Goal: Information Seeking & Learning: Find specific fact

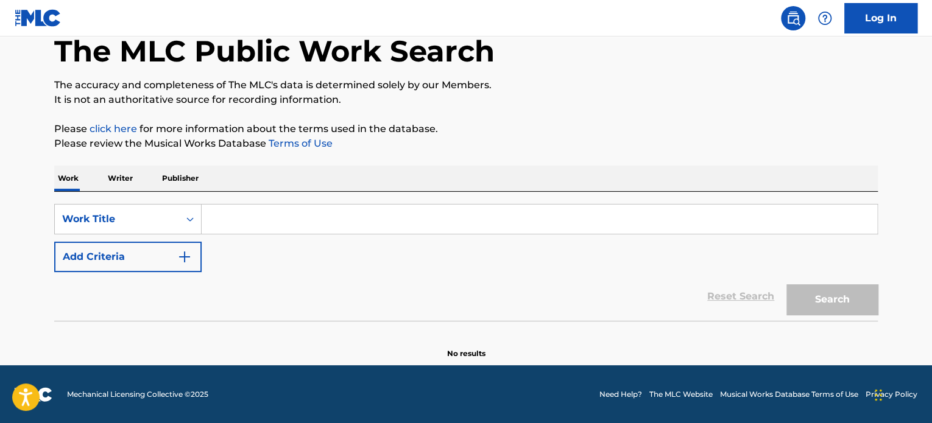
click at [314, 225] on input "Search Form" at bounding box center [540, 219] width 676 height 29
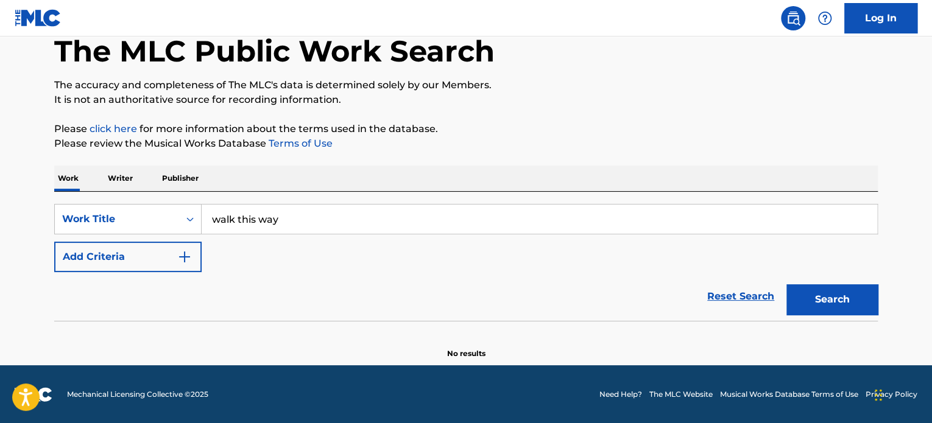
type input "walk this way"
click at [786, 284] on button "Search" at bounding box center [831, 299] width 91 height 30
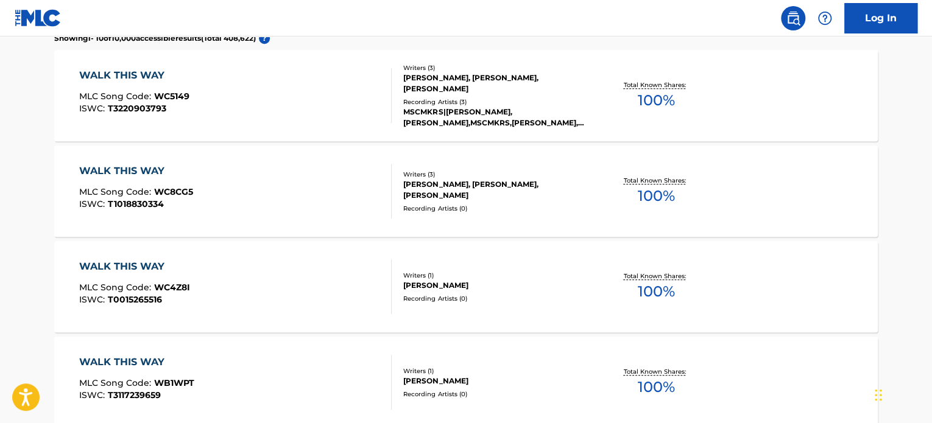
scroll to position [358, 0]
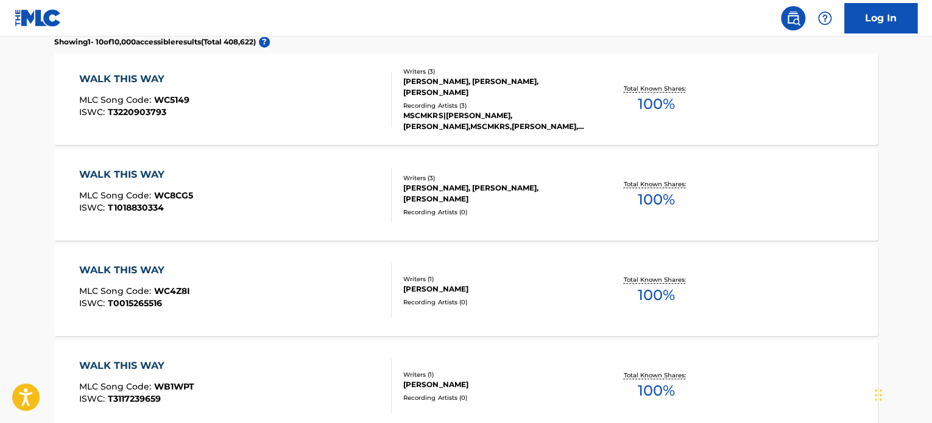
click at [149, 76] on div "WALK THIS WAY" at bounding box center [134, 79] width 110 height 15
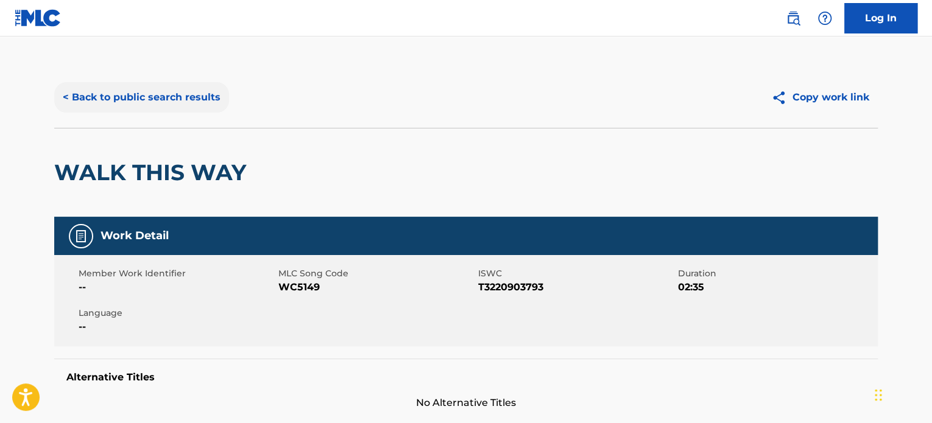
click at [84, 94] on button "< Back to public search results" at bounding box center [141, 97] width 175 height 30
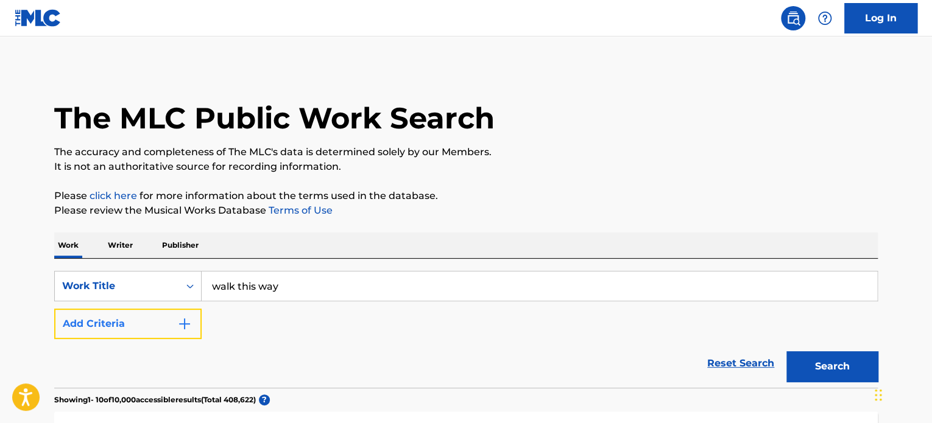
click at [191, 331] on button "Add Criteria" at bounding box center [127, 324] width 147 height 30
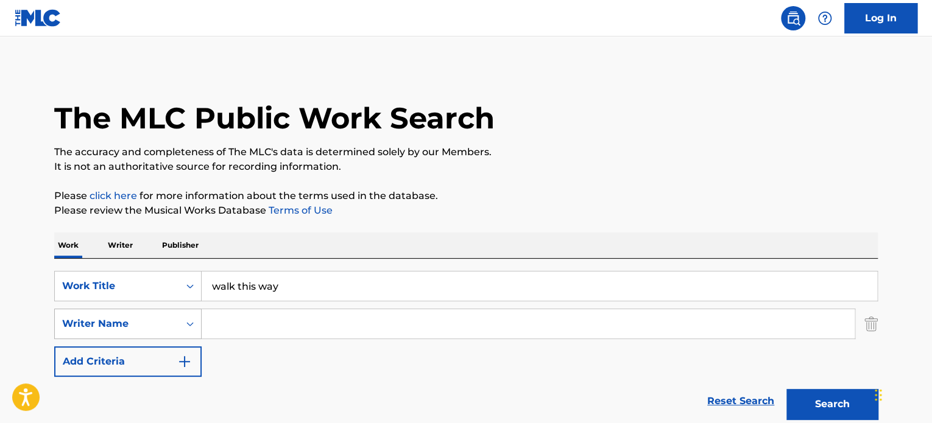
click at [176, 333] on div "Writer Name" at bounding box center [117, 323] width 124 height 23
click at [253, 360] on div "SearchWithCriteria467eb4b5-4e8a-469a-be0c-e161e2c434c0 Work Title walk this way…" at bounding box center [466, 324] width 824 height 106
click at [256, 329] on input "Search Form" at bounding box center [528, 323] width 653 height 29
type input "[PERSON_NAME]"
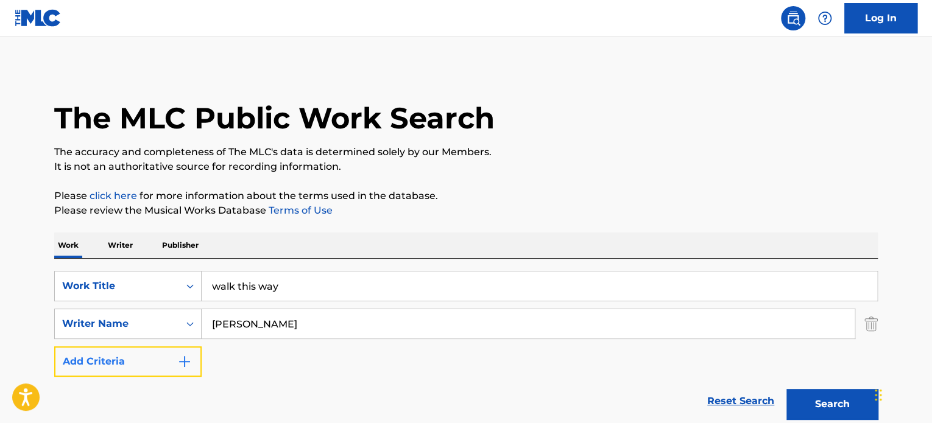
click at [85, 365] on button "Add Criteria" at bounding box center [127, 362] width 147 height 30
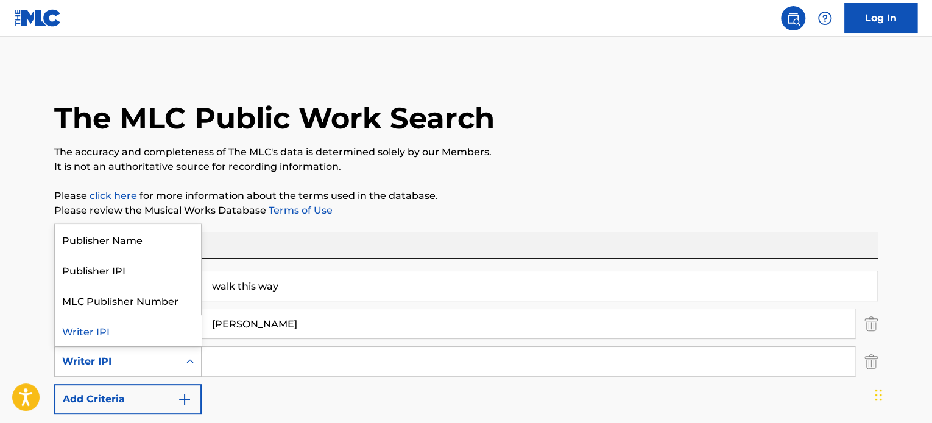
click at [156, 367] on div "Writer IPI" at bounding box center [117, 362] width 110 height 15
click at [867, 365] on img "Search Form" at bounding box center [870, 362] width 13 height 30
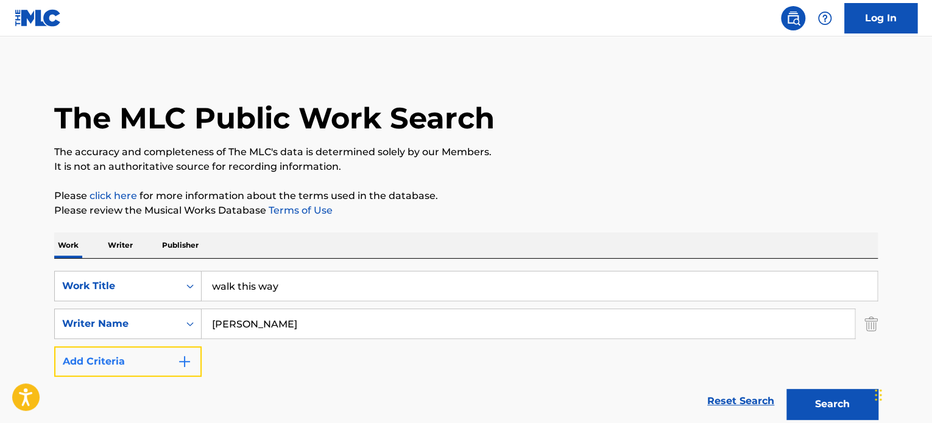
click at [154, 358] on button "Add Criteria" at bounding box center [127, 362] width 147 height 30
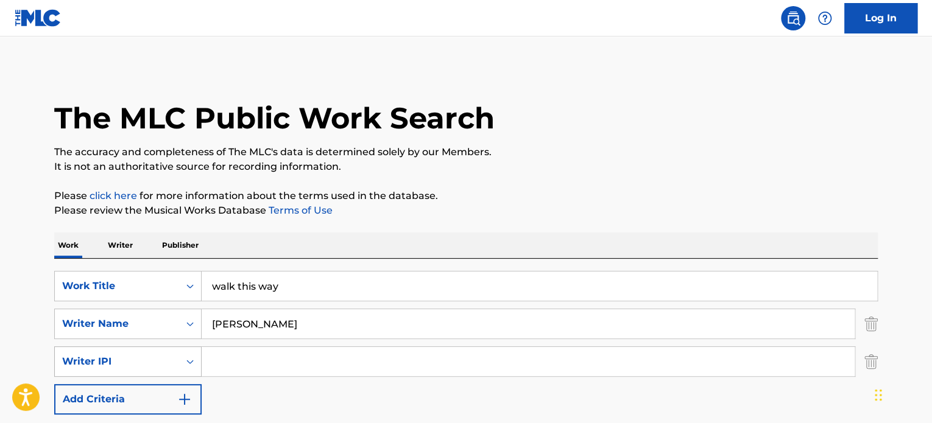
click at [166, 365] on div "Writer IPI" at bounding box center [117, 362] width 110 height 15
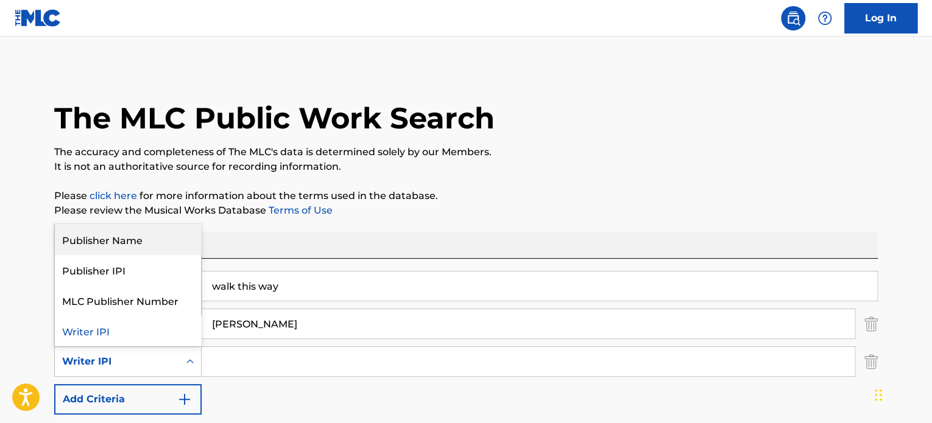
click at [144, 236] on div "Publisher Name" at bounding box center [128, 239] width 146 height 30
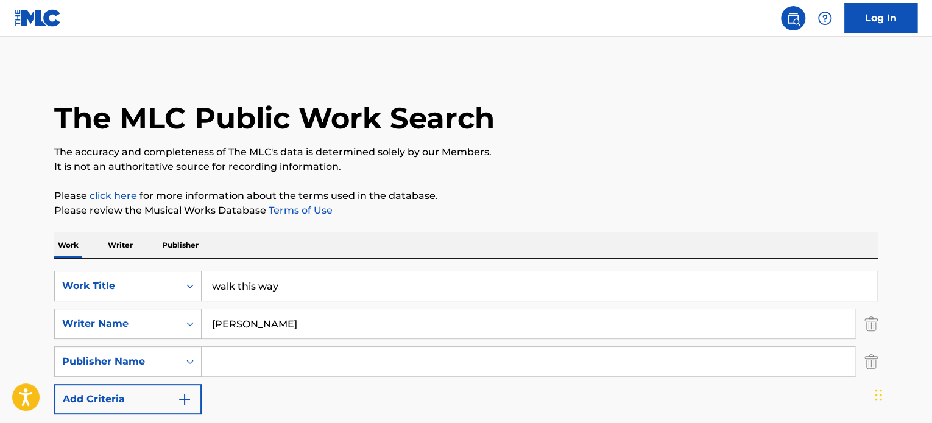
click at [319, 363] on input "Search Form" at bounding box center [528, 361] width 653 height 29
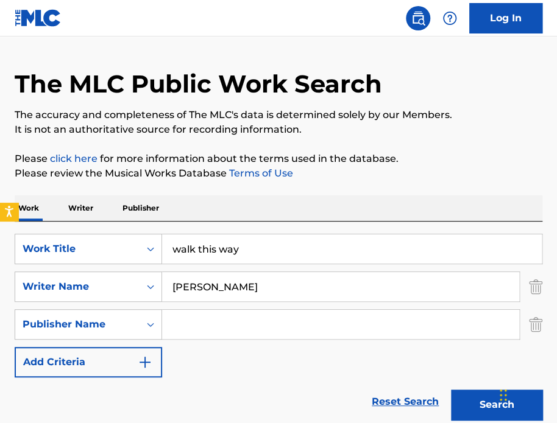
scroll to position [32, 0]
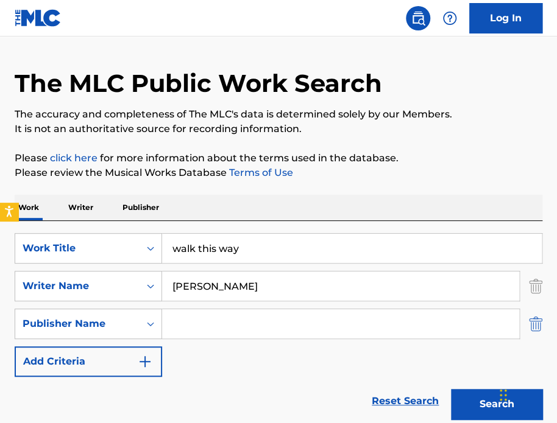
click at [534, 326] on img "Search Form" at bounding box center [535, 324] width 13 height 30
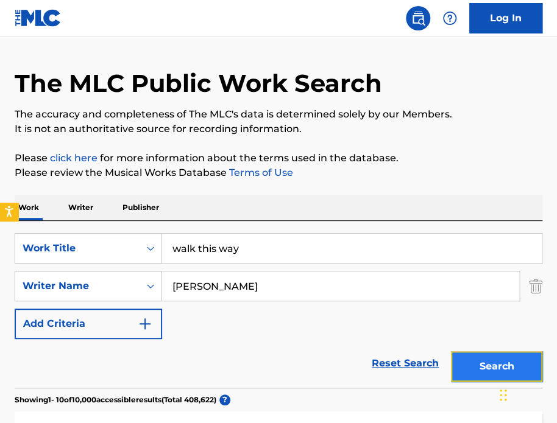
click at [462, 363] on button "Search" at bounding box center [496, 366] width 91 height 30
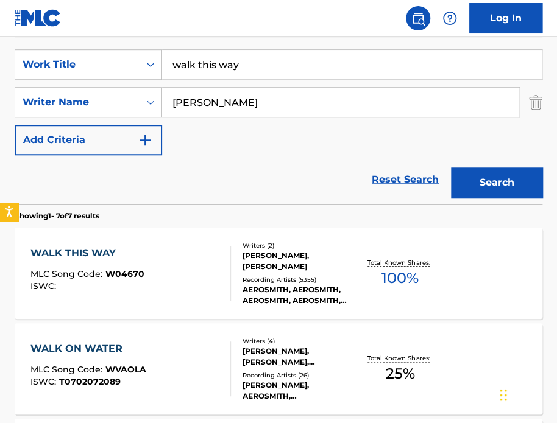
scroll to position [221, 0]
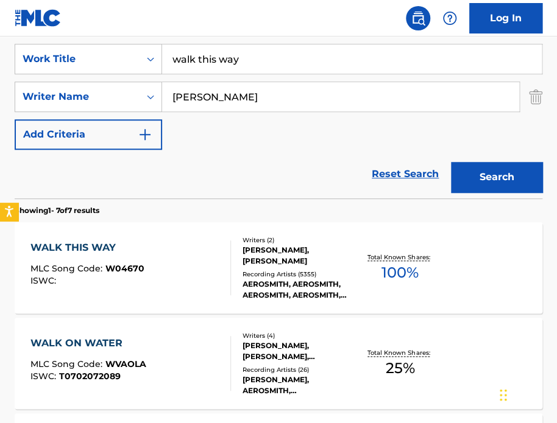
click at [192, 274] on div "WALK THIS WAY MLC Song Code : W04670 ISWC :" at bounding box center [130, 268] width 200 height 55
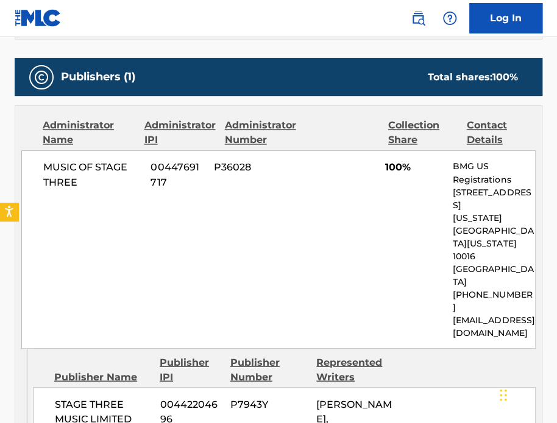
scroll to position [521, 0]
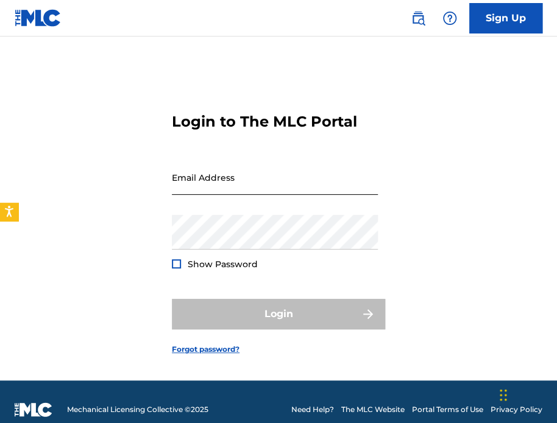
click at [229, 171] on input "Email Address" at bounding box center [275, 177] width 206 height 35
type input "[EMAIL_ADDRESS][DOMAIN_NAME]"
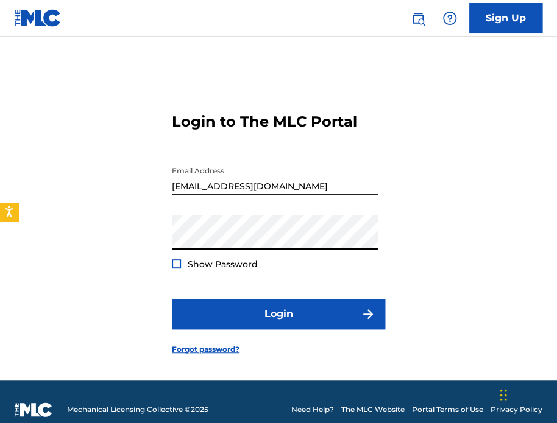
click at [172, 299] on button "Login" at bounding box center [278, 314] width 213 height 30
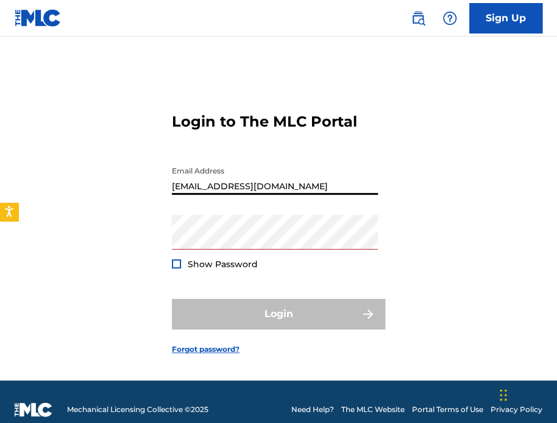
drag, startPoint x: 292, startPoint y: 185, endPoint x: 151, endPoint y: 187, distance: 141.3
click at [151, 187] on div "Login to The MLC Portal Email Address [EMAIL_ADDRESS][DOMAIN_NAME] Password Sho…" at bounding box center [278, 224] width 557 height 314
click at [227, 194] on div "Email Address" at bounding box center [275, 187] width 206 height 55
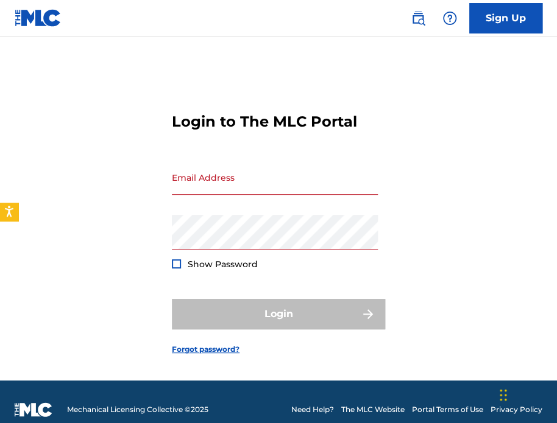
click at [112, 245] on div "Login to The MLC Portal Email Address Password Show Password Login Forgot passw…" at bounding box center [278, 224] width 557 height 314
click at [205, 177] on input "Email Address" at bounding box center [275, 177] width 206 height 35
type input "[EMAIL_ADDRESS][DOMAIN_NAME]"
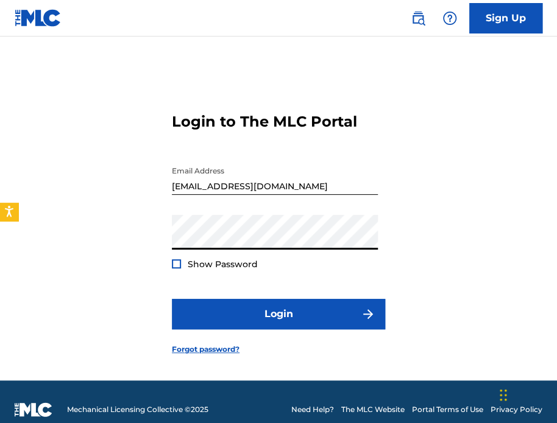
click at [172, 299] on button "Login" at bounding box center [278, 314] width 213 height 30
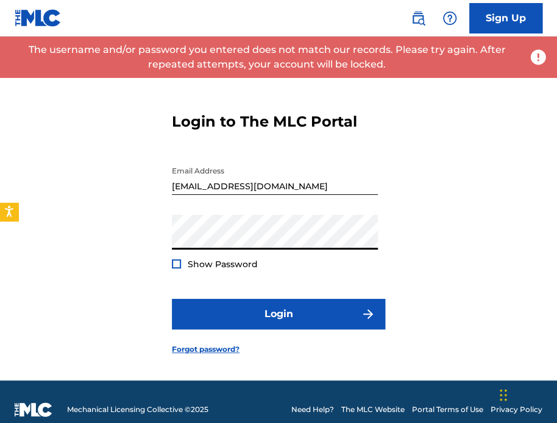
click at [172, 299] on button "Login" at bounding box center [278, 314] width 213 height 30
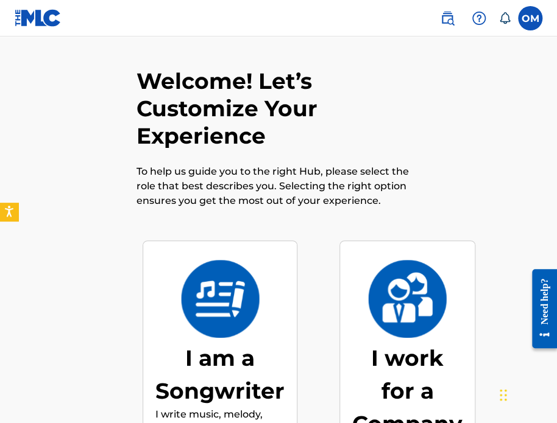
click at [35, 20] on img at bounding box center [38, 18] width 47 height 18
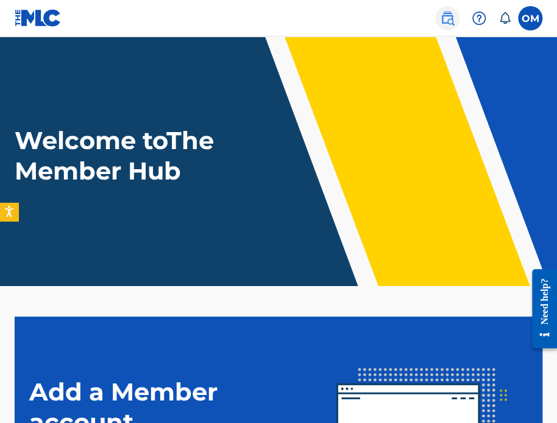
click at [448, 18] on img at bounding box center [447, 18] width 15 height 15
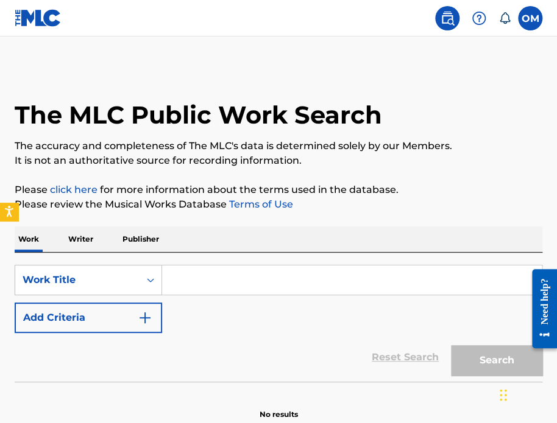
click at [277, 277] on input "Search Form" at bounding box center [352, 280] width 380 height 29
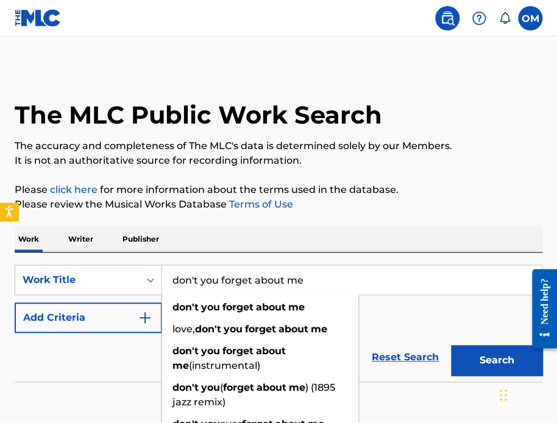
type input "don't you forget about me"
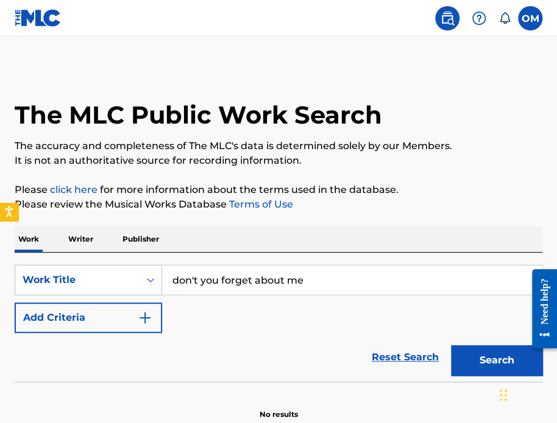
click at [406, 302] on div "SearchWithCriteria09381ae3-f1db-46f2-8f36-c537629ca8ca Work Title don't you for…" at bounding box center [279, 299] width 528 height 68
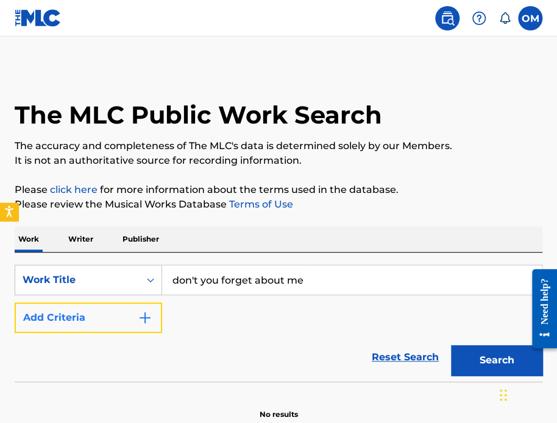
click at [100, 324] on button "Add Criteria" at bounding box center [88, 318] width 147 height 30
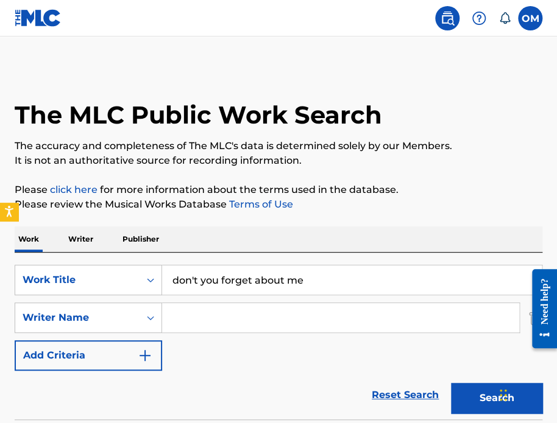
click at [200, 320] on input "Search Form" at bounding box center [340, 317] width 357 height 29
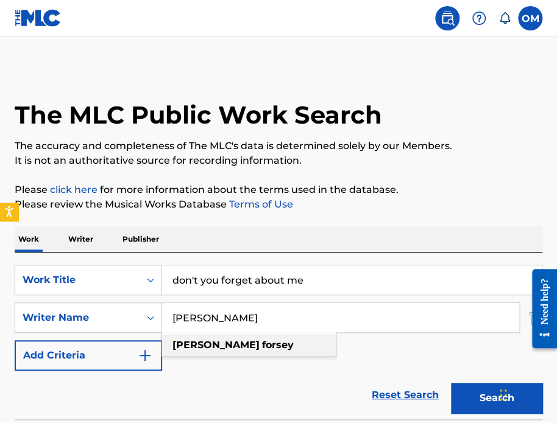
type input "keith forsey"
click at [262, 350] on strong "forsey" at bounding box center [278, 345] width 32 height 12
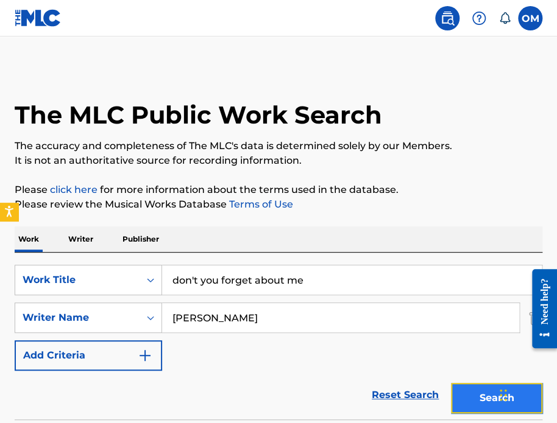
click at [465, 398] on button "Search" at bounding box center [496, 398] width 91 height 30
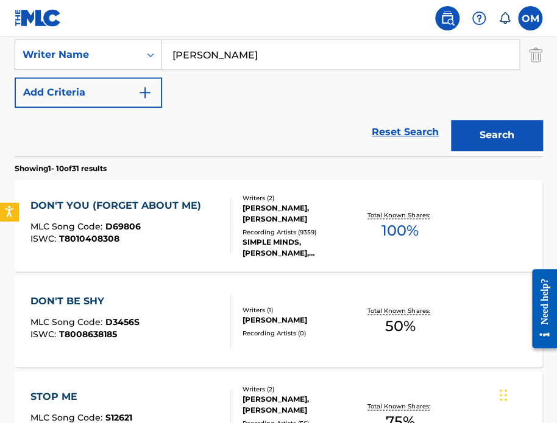
scroll to position [253, 0]
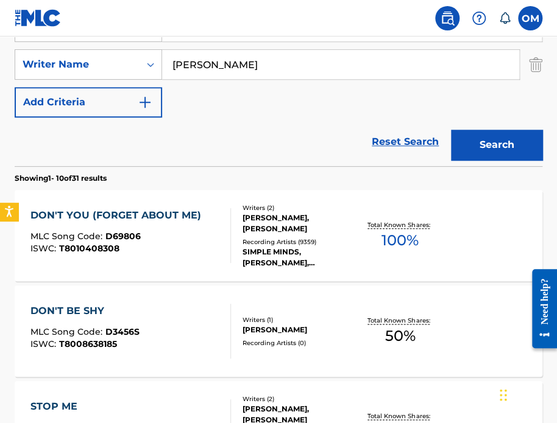
click at [212, 238] on div "DON'T YOU (FORGET ABOUT ME) MLC Song Code : D69806 ISWC : T8010408308" at bounding box center [130, 235] width 200 height 55
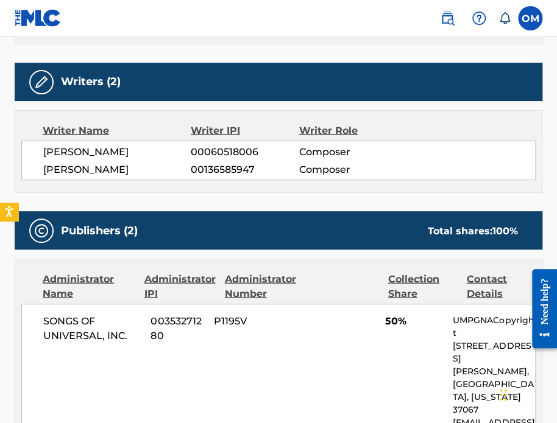
scroll to position [575, 0]
